Goal: Task Accomplishment & Management: Manage account settings

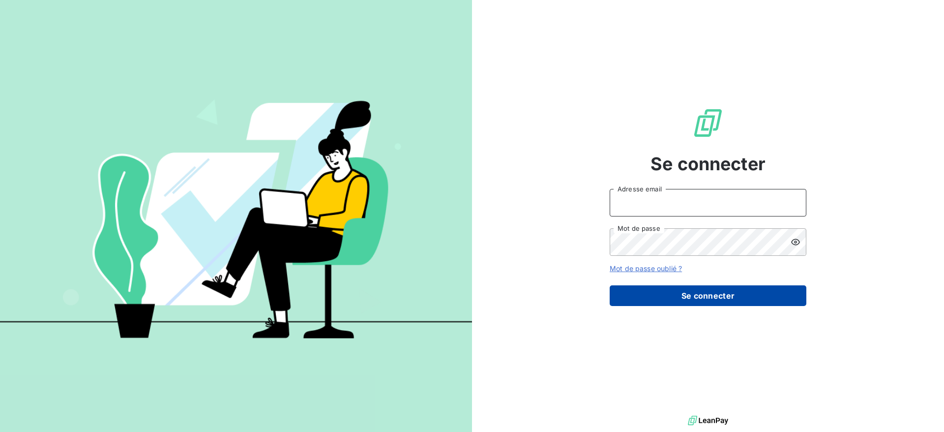
type input "angelique.ott@ostreya.com"
click at [684, 303] on button "Se connecter" at bounding box center [708, 295] width 197 height 21
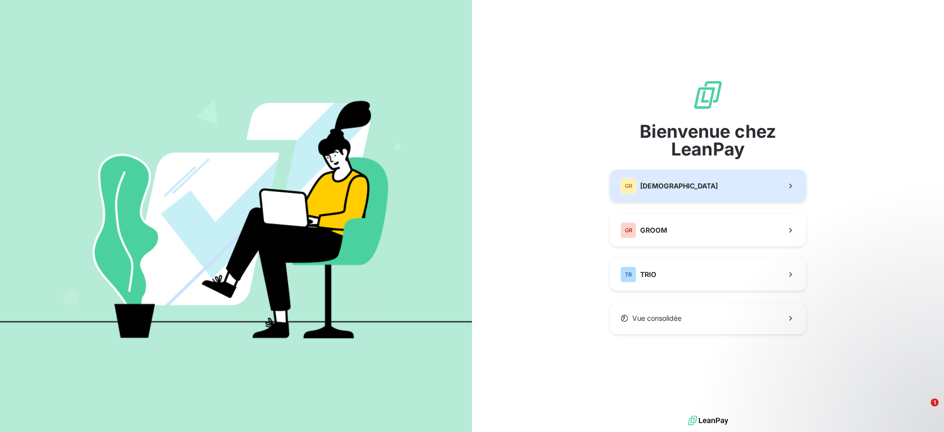
click at [688, 190] on span "[DEMOGRAPHIC_DATA]" at bounding box center [679, 186] width 78 height 10
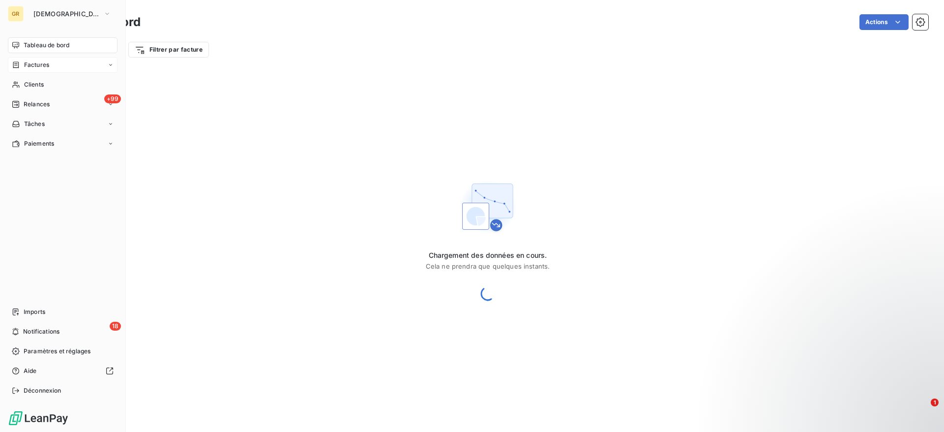
click at [27, 67] on span "Factures" at bounding box center [36, 64] width 25 height 9
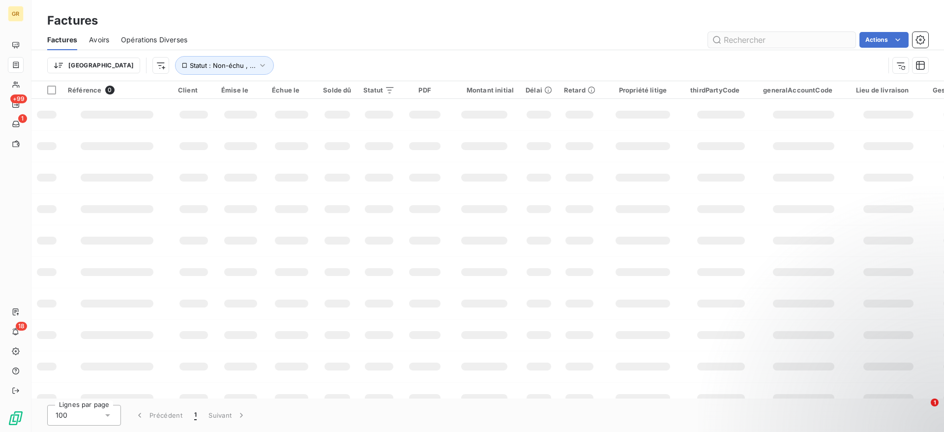
click at [752, 42] on input "text" at bounding box center [781, 40] width 147 height 16
type input "202510162"
click at [745, 44] on input "202510162" at bounding box center [781, 40] width 147 height 16
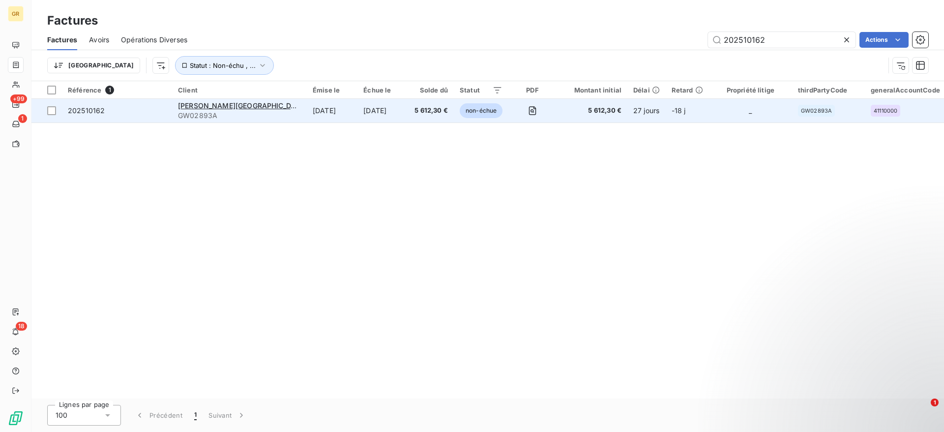
click at [357, 114] on td "[DATE]" at bounding box center [382, 111] width 51 height 24
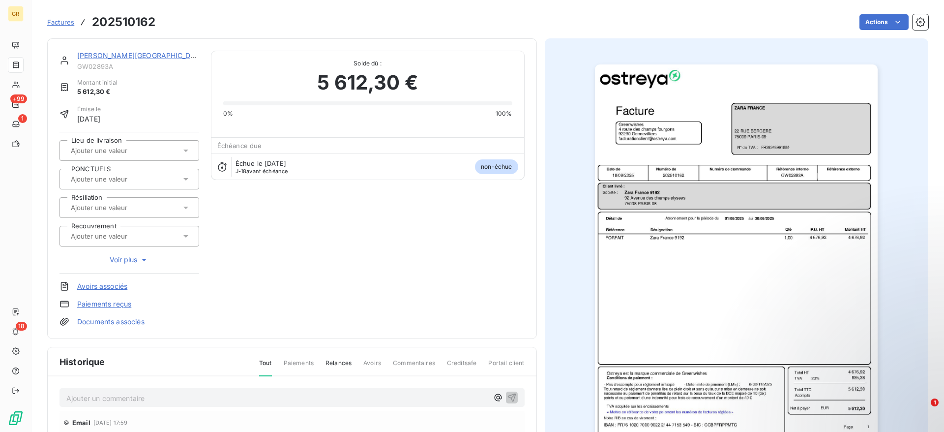
click at [709, 200] on img "button" at bounding box center [736, 264] width 283 height 400
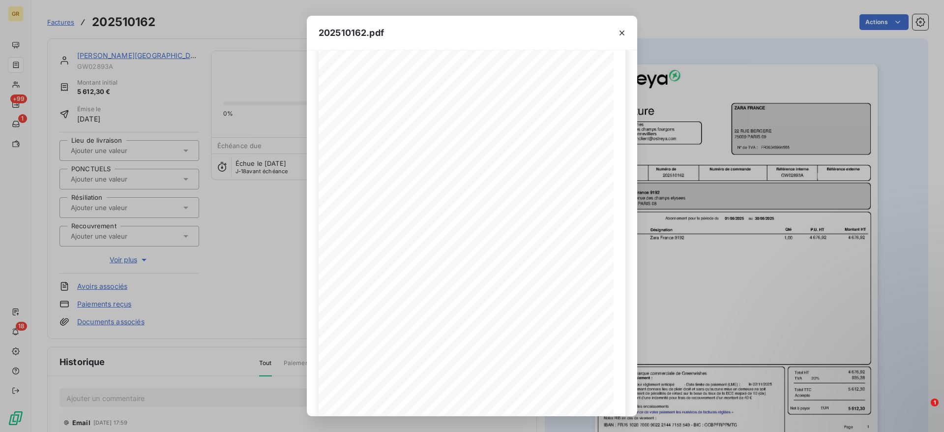
scroll to position [65, 0]
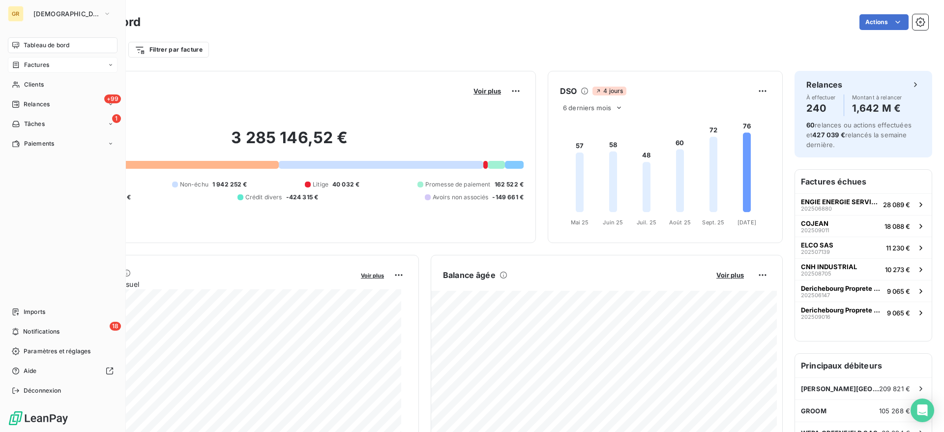
click at [35, 68] on span "Factures" at bounding box center [36, 64] width 25 height 9
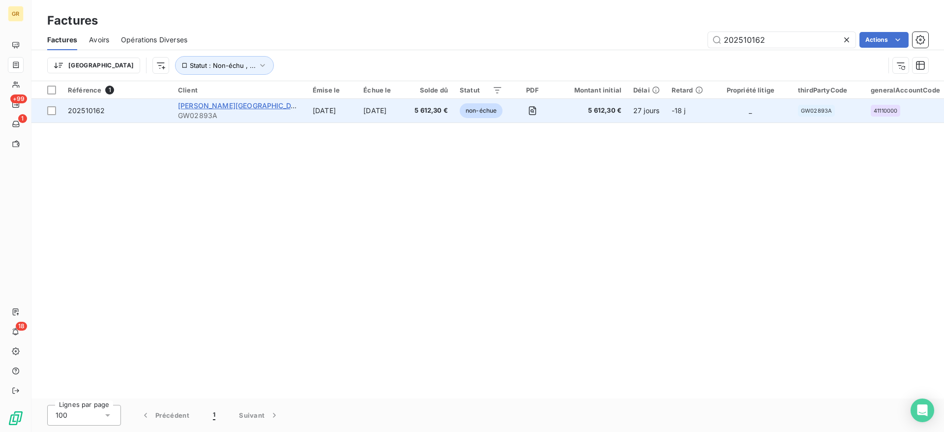
click at [205, 105] on span "[PERSON_NAME][GEOGRAPHIC_DATA]" at bounding box center [242, 105] width 129 height 8
click at [530, 110] on icon "button" at bounding box center [531, 110] width 3 height 3
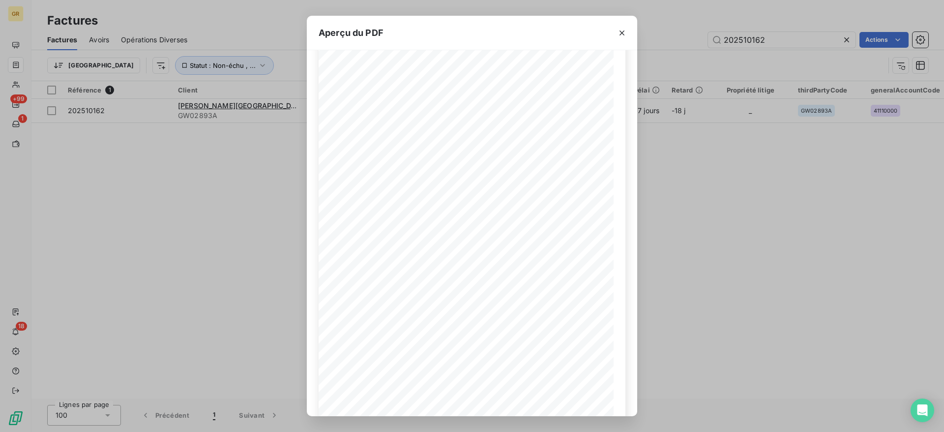
scroll to position [75, 0]
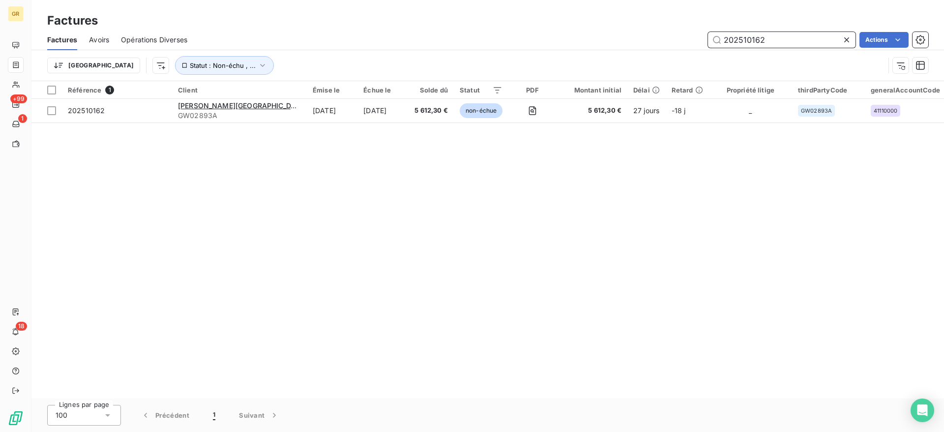
click at [793, 39] on input "202510162" at bounding box center [781, 40] width 147 height 16
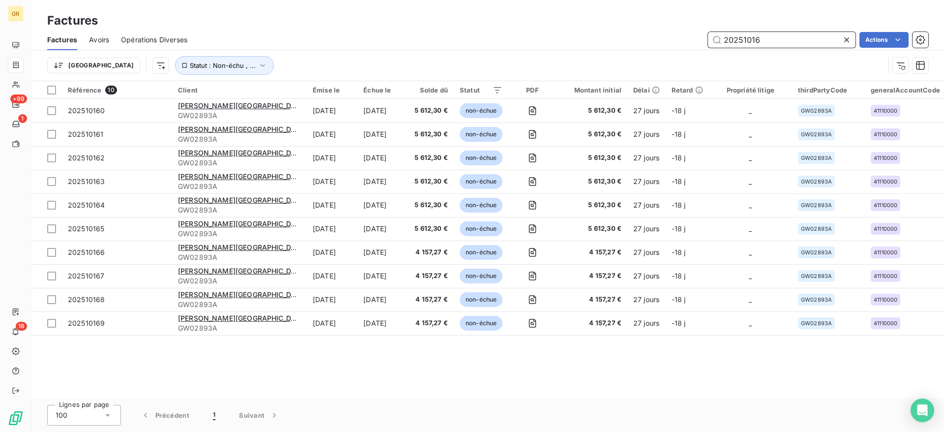
type input "20251016"
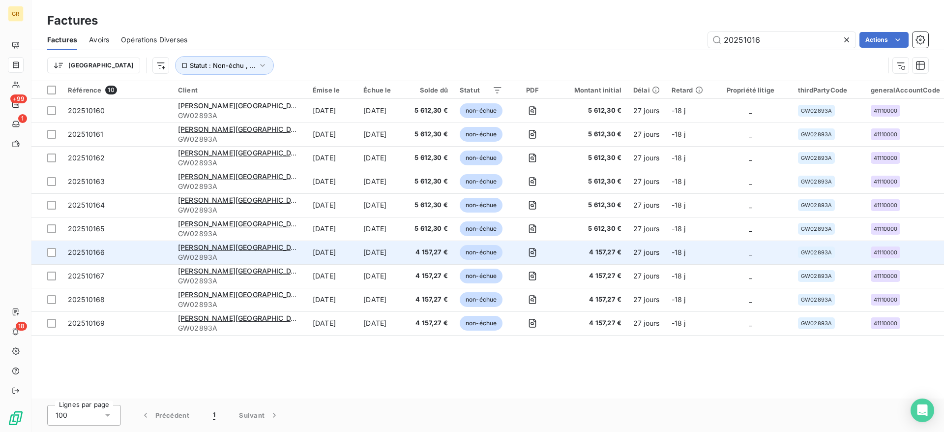
click at [357, 252] on td "[DATE]" at bounding box center [382, 252] width 51 height 24
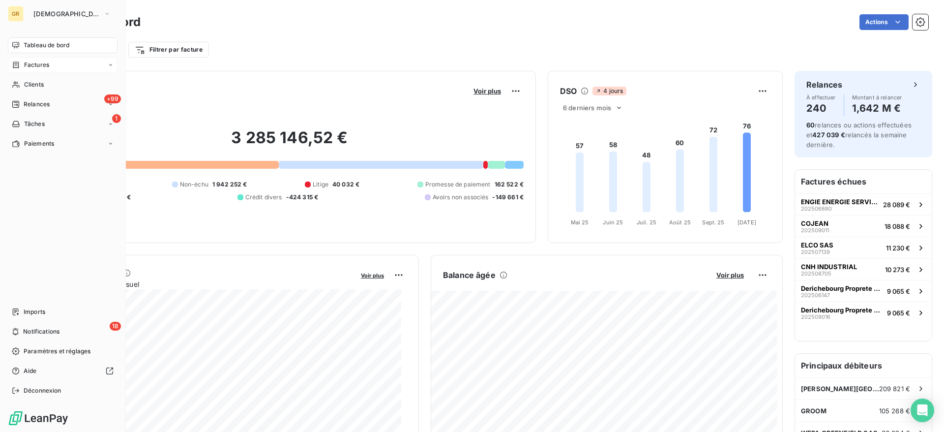
click at [31, 66] on span "Factures" at bounding box center [36, 64] width 25 height 9
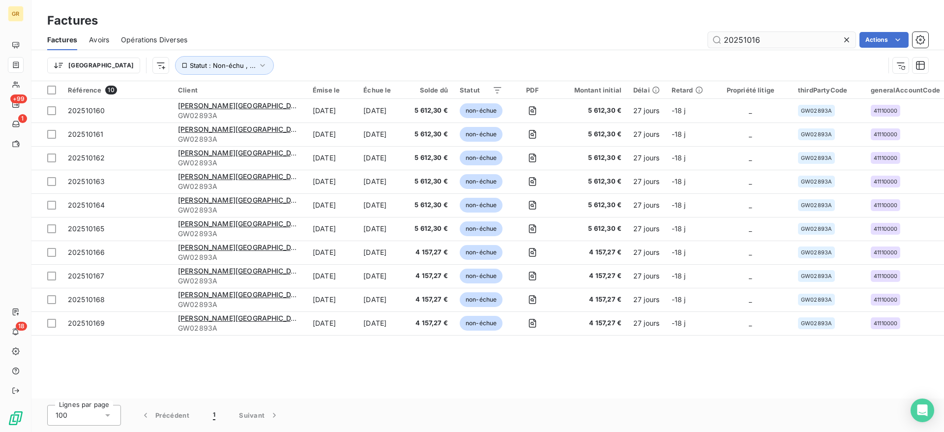
click at [770, 37] on input "20251016" at bounding box center [781, 40] width 147 height 16
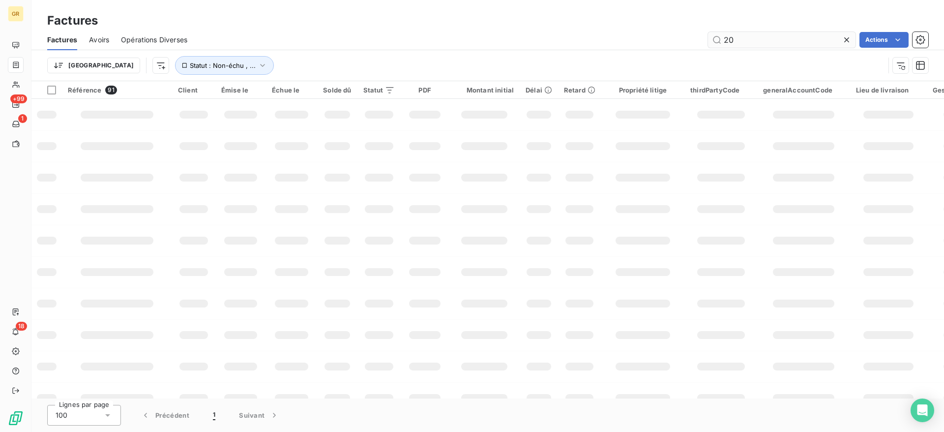
type input "2"
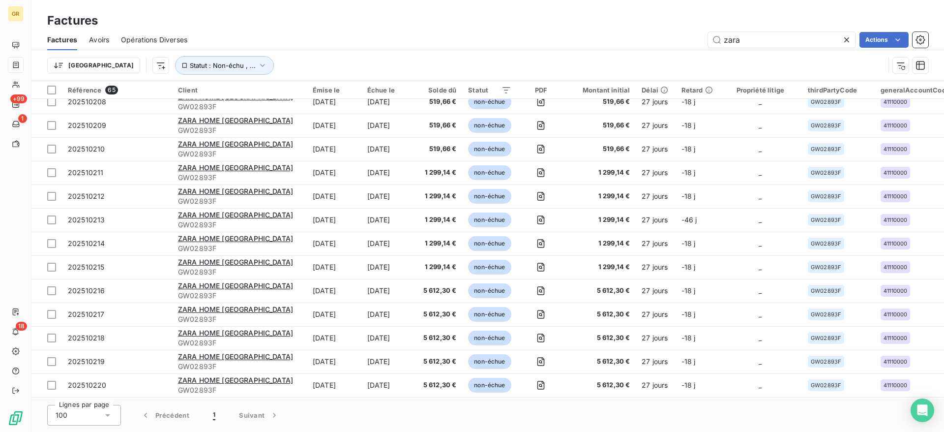
scroll to position [1239, 0]
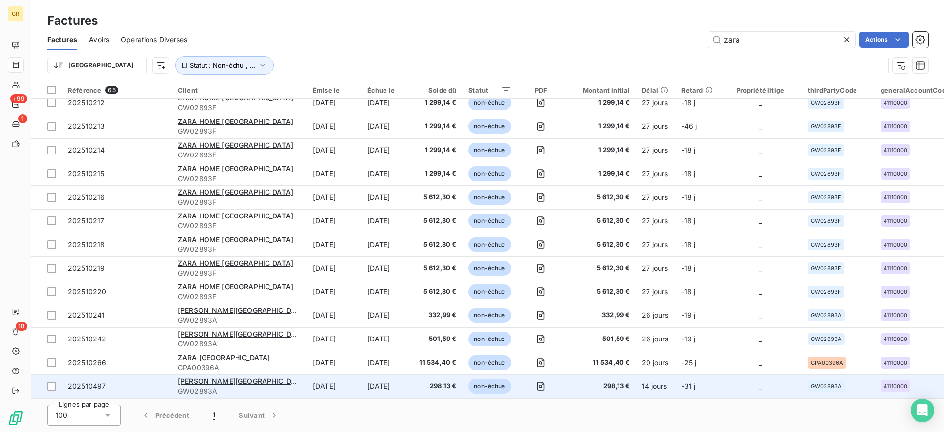
type input "zara"
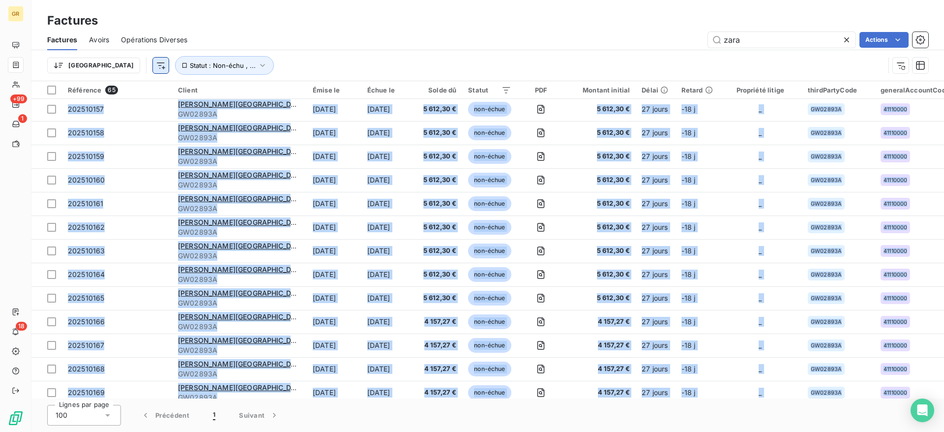
scroll to position [0, 0]
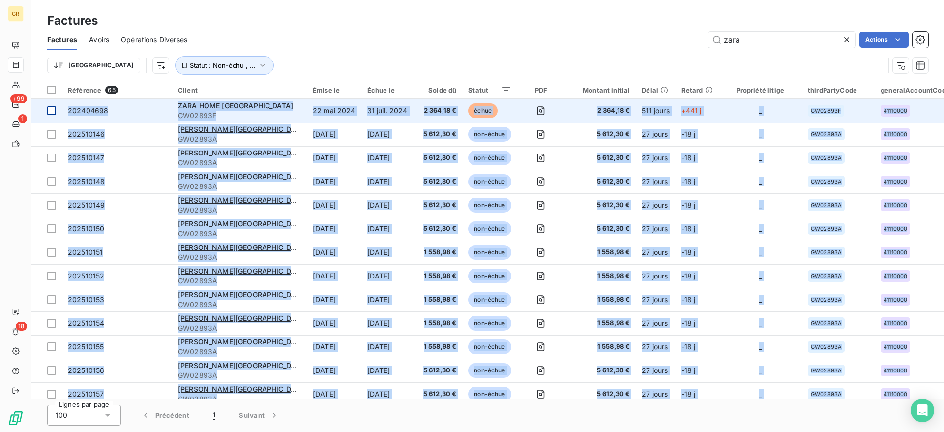
drag, startPoint x: 519, startPoint y: 383, endPoint x: 55, endPoint y: 109, distance: 538.9
copy tbody "202404698 ZARA HOME FRANCE GW02893F 22 mai 2024 31 juil. 2024 2 364,18 € échue …"
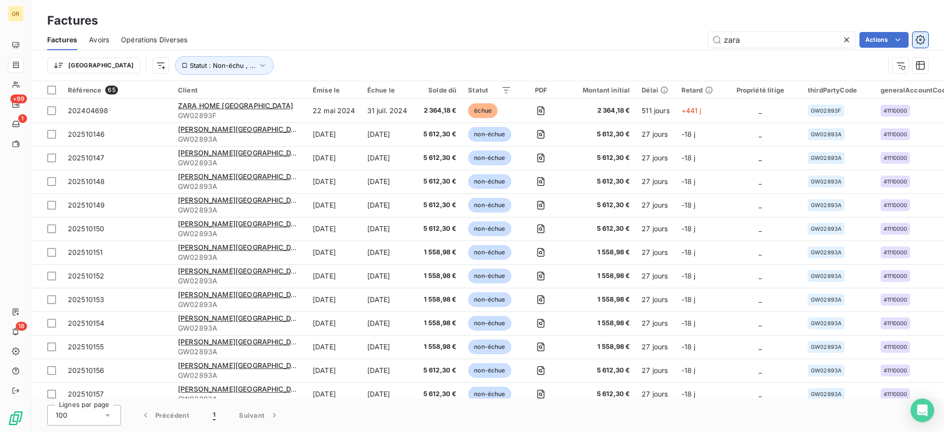
click at [926, 43] on button "button" at bounding box center [920, 40] width 16 height 16
click at [845, 42] on icon at bounding box center [847, 40] width 10 height 10
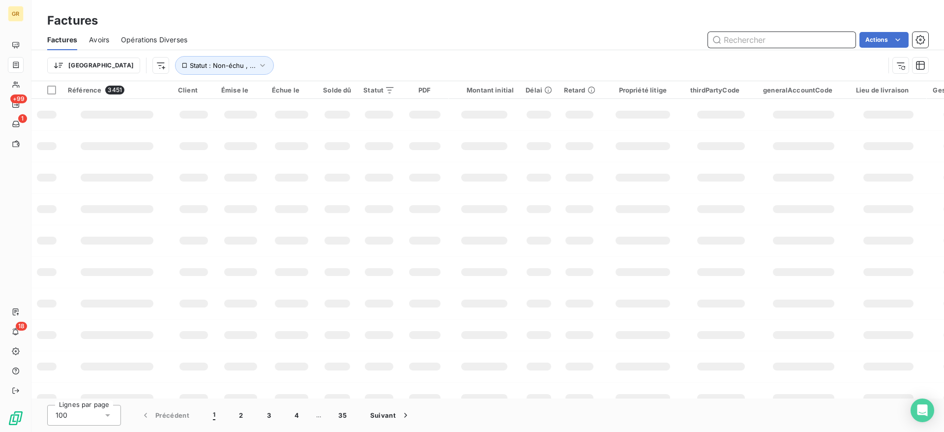
click at [805, 43] on input "text" at bounding box center [781, 40] width 147 height 16
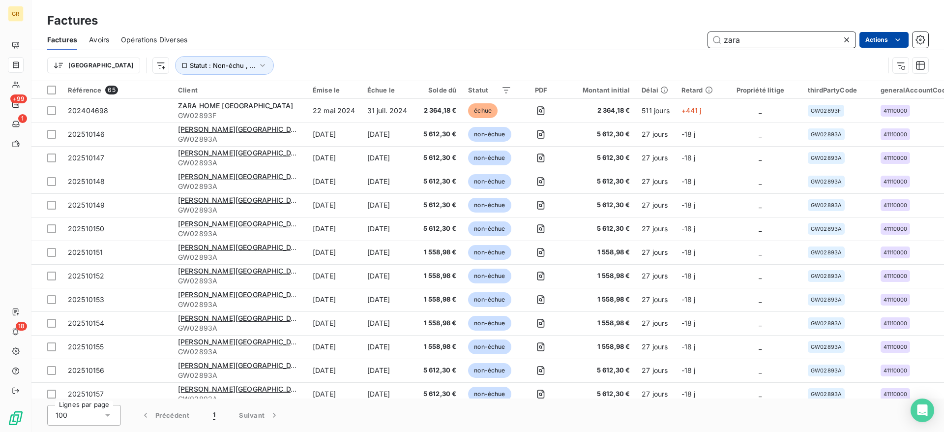
type input "zara"
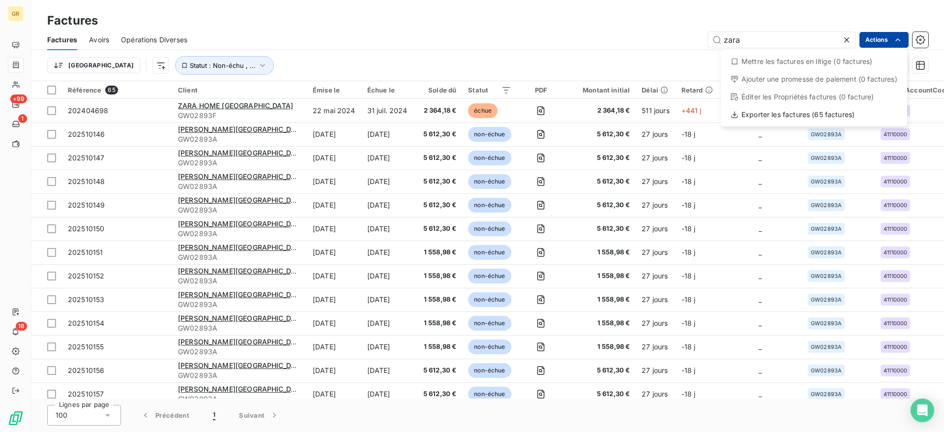
click at [928, 19] on html "GR +99 1 18 Factures Factures Avoirs Opérations Diverses zara Actions Mettre le…" at bounding box center [472, 216] width 944 height 432
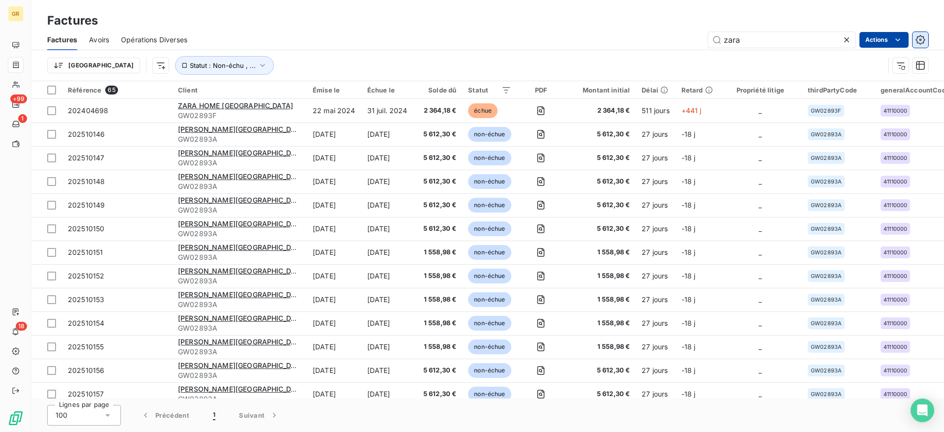
click at [926, 39] on button "button" at bounding box center [920, 40] width 16 height 16
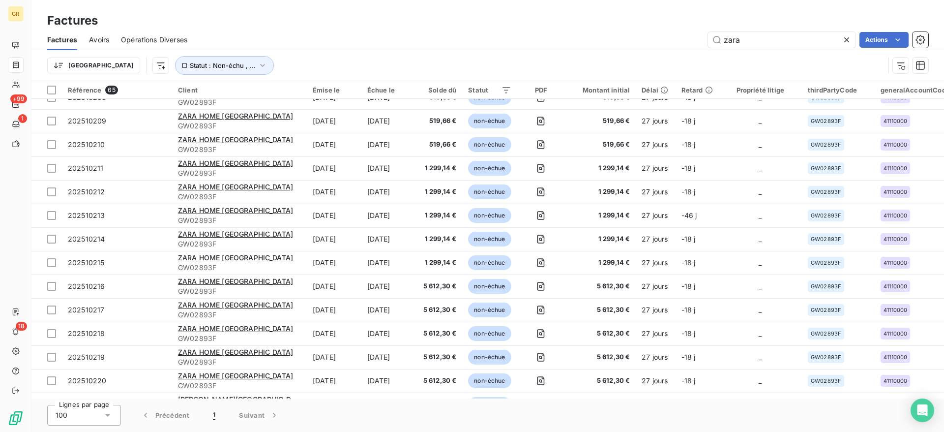
scroll to position [1239, 0]
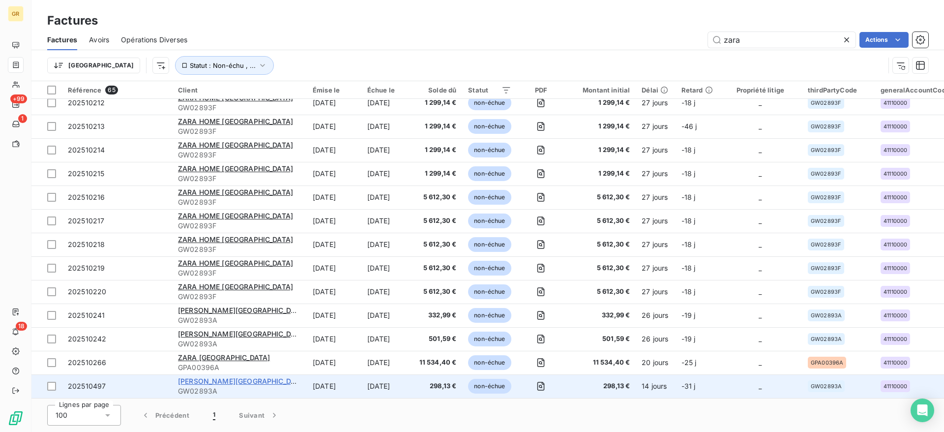
click at [205, 377] on span "[PERSON_NAME][GEOGRAPHIC_DATA]" at bounding box center [242, 381] width 129 height 8
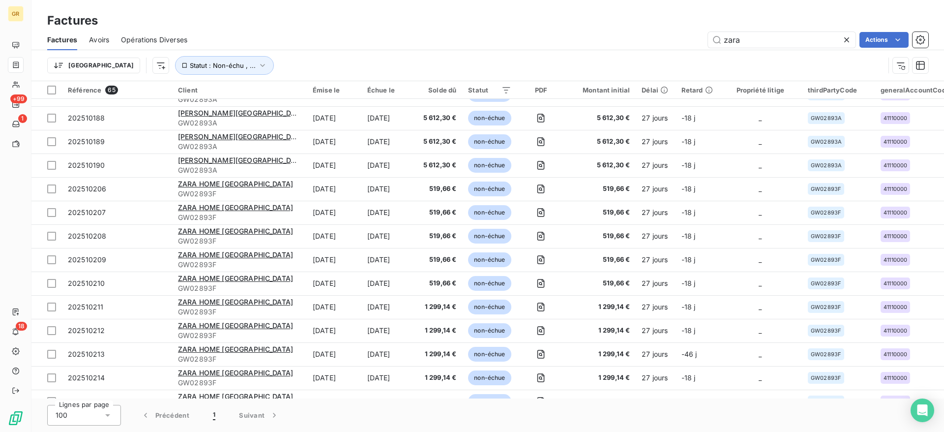
scroll to position [1239, 0]
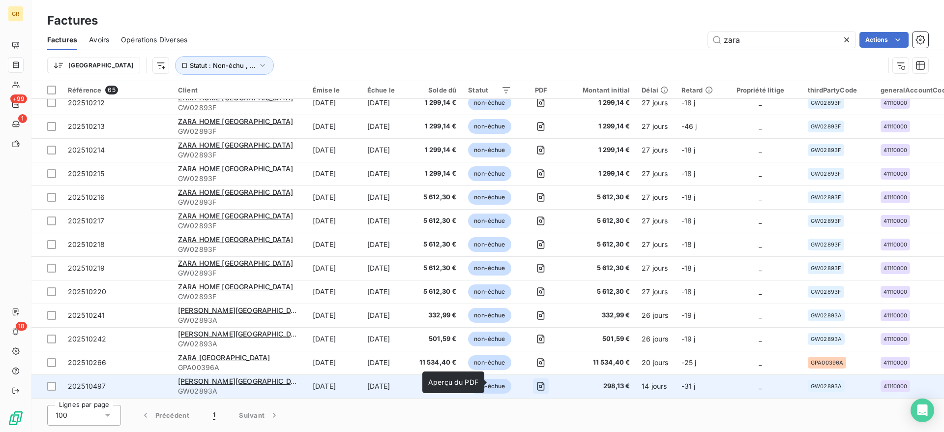
click at [536, 384] on icon "button" at bounding box center [541, 386] width 10 height 10
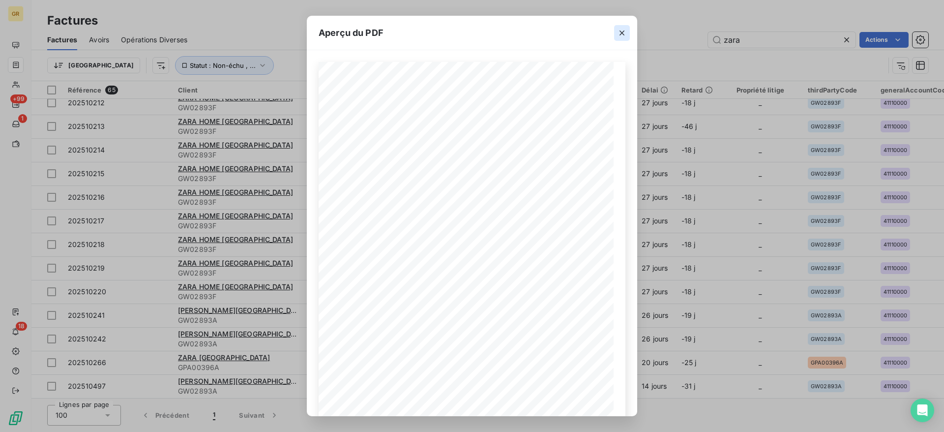
click at [621, 36] on icon "button" at bounding box center [622, 33] width 10 height 10
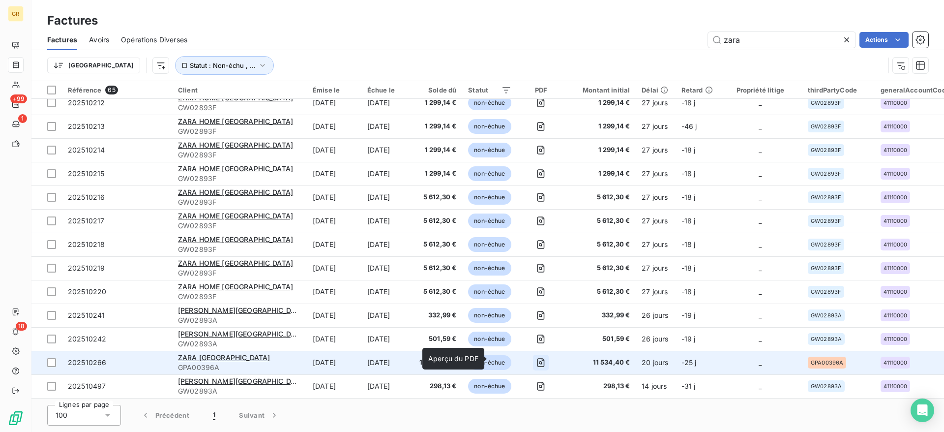
click at [536, 359] on icon "button" at bounding box center [541, 362] width 10 height 10
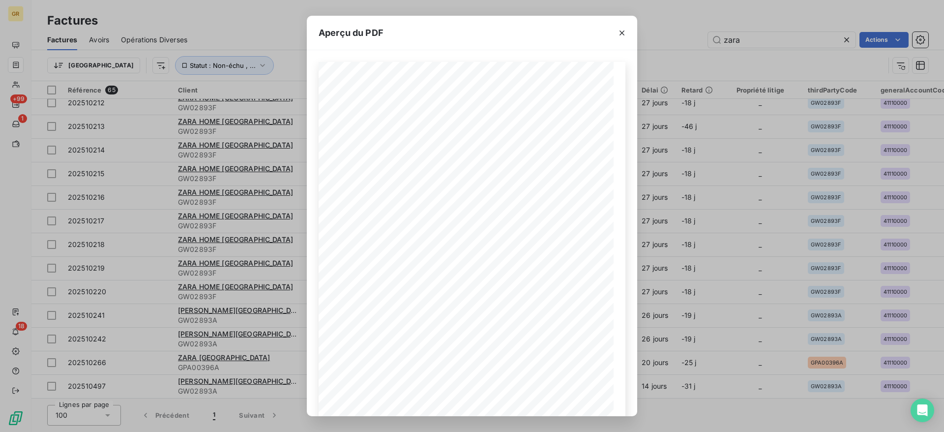
click at [626, 32] on icon "button" at bounding box center [622, 33] width 10 height 10
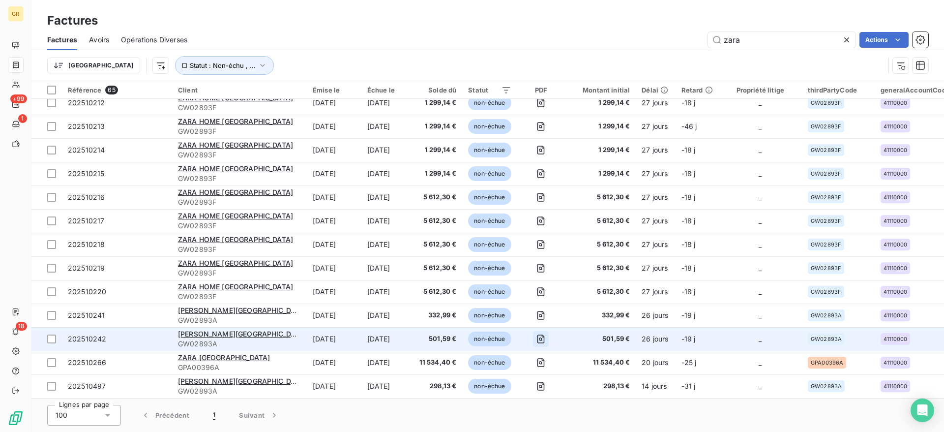
click at [536, 337] on icon "button" at bounding box center [541, 339] width 10 height 10
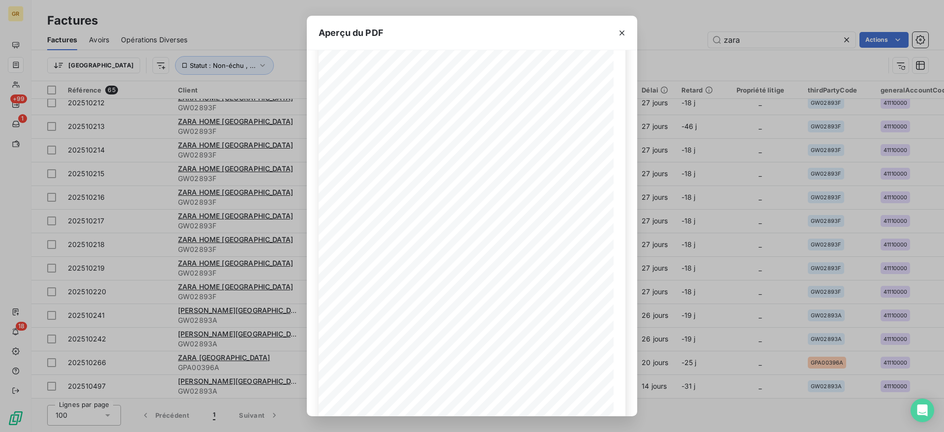
scroll to position [0, 0]
click at [625, 32] on icon "button" at bounding box center [622, 33] width 10 height 10
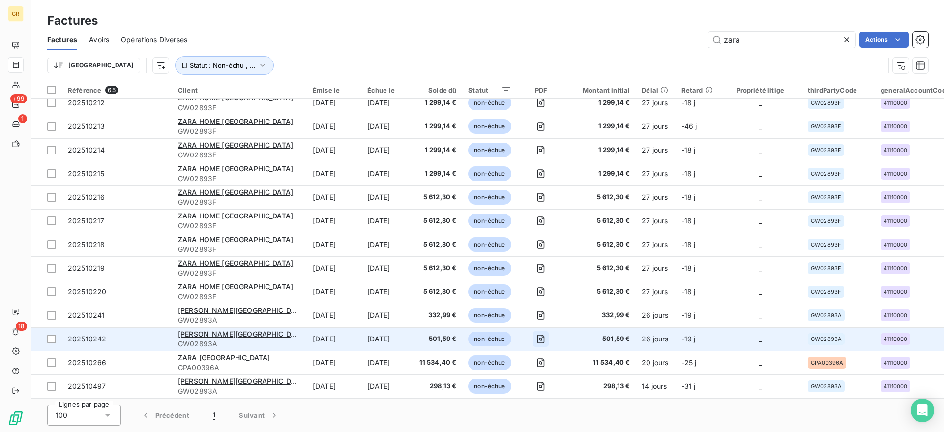
click at [536, 334] on icon "button" at bounding box center [541, 339] width 10 height 10
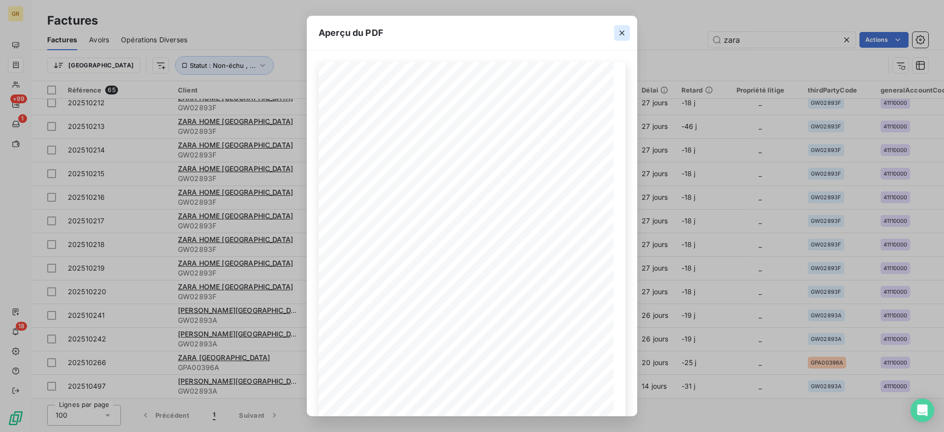
click at [623, 34] on icon "button" at bounding box center [621, 32] width 5 height 5
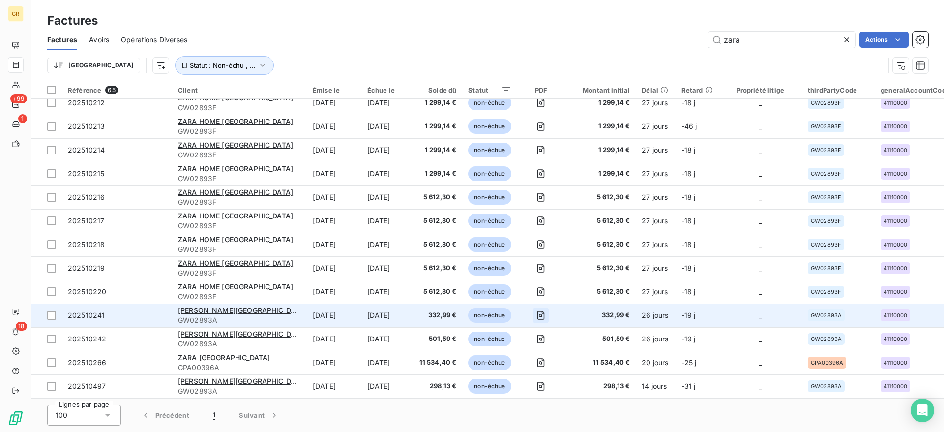
click at [537, 311] on icon "button" at bounding box center [540, 315] width 7 height 9
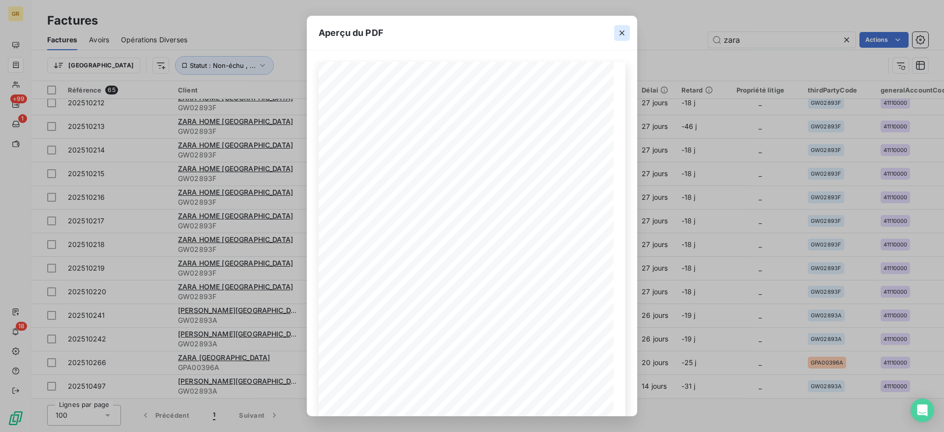
click at [621, 25] on button "button" at bounding box center [622, 33] width 16 height 16
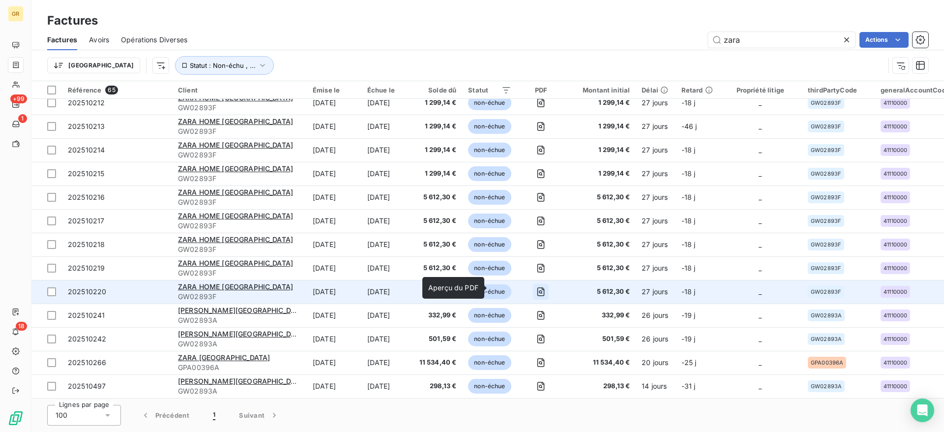
click at [536, 287] on icon "button" at bounding box center [541, 292] width 10 height 10
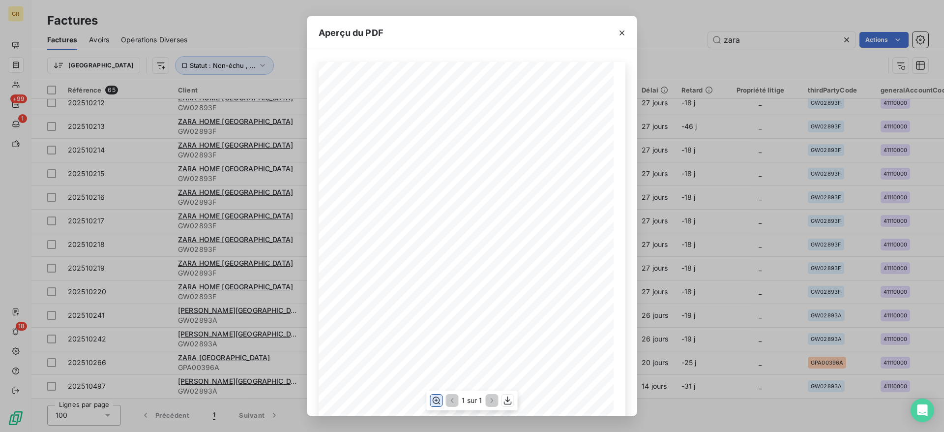
click at [438, 398] on icon "button" at bounding box center [436, 400] width 10 height 10
click at [626, 34] on icon "button" at bounding box center [622, 33] width 10 height 10
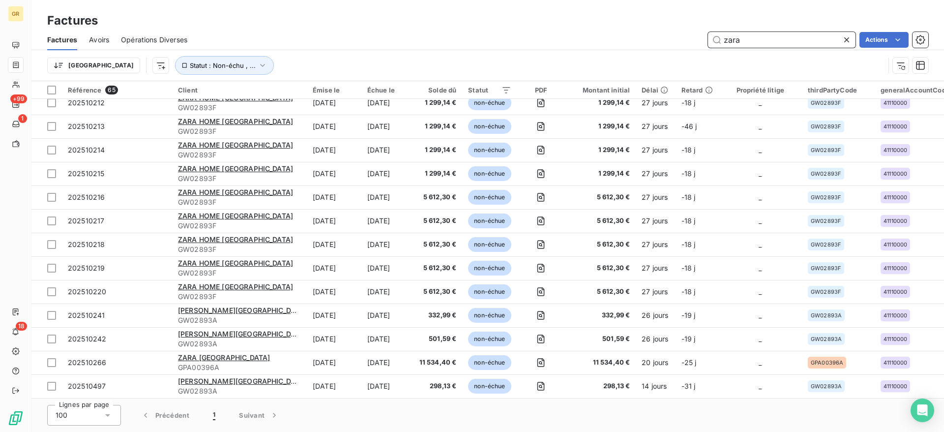
drag, startPoint x: 769, startPoint y: 43, endPoint x: 704, endPoint y: 41, distance: 64.4
click at [704, 41] on div "zara Actions" at bounding box center [563, 40] width 729 height 16
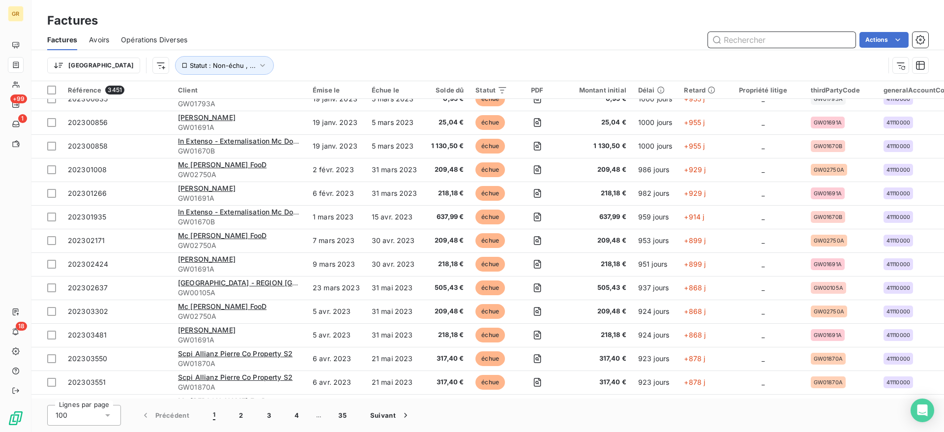
scroll to position [1239, 0]
